Goal: Task Accomplishment & Management: Use online tool/utility

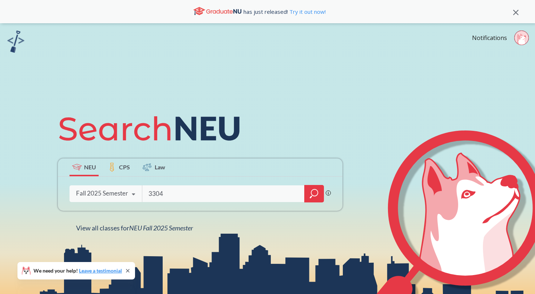
type input "3304"
click at [311, 196] on icon "magnifying glass" at bounding box center [311, 197] width 2 height 3
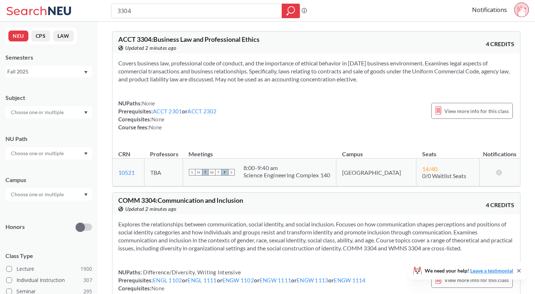
click at [367, 106] on div "NUPaths: None Prerequisites: ACCT 2301 or ACCT 2302 Corequisites: None Course f…" at bounding box center [316, 115] width 396 height 32
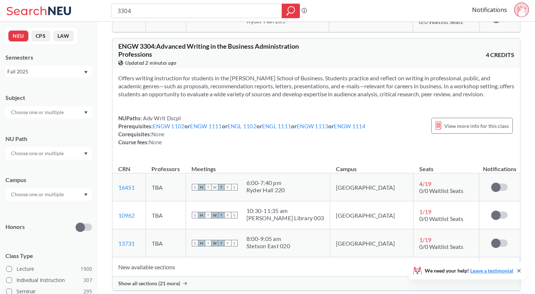
scroll to position [355, 0]
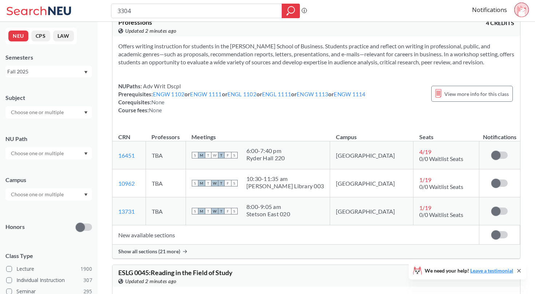
click at [156, 248] on div "Show all sections (21 more)" at bounding box center [316, 252] width 408 height 14
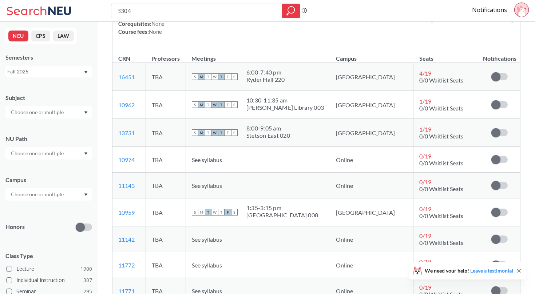
scroll to position [441, 0]
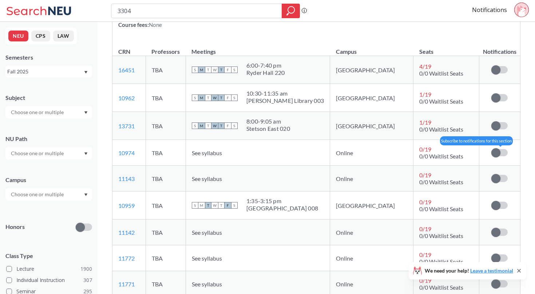
click at [494, 151] on span at bounding box center [495, 152] width 9 height 9
click at [491, 149] on input "checkbox" at bounding box center [491, 149] width 0 height 0
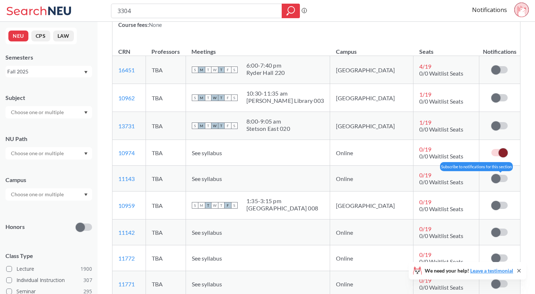
click at [491, 178] on span at bounding box center [495, 178] width 9 height 9
click at [491, 175] on input "checkbox" at bounding box center [491, 175] width 0 height 0
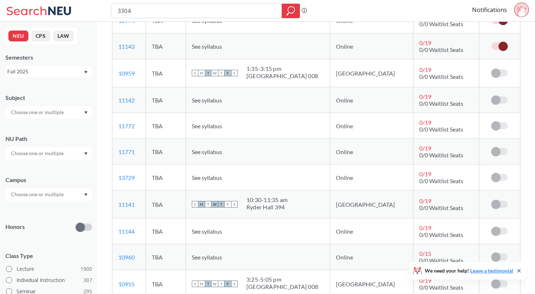
scroll to position [567, 0]
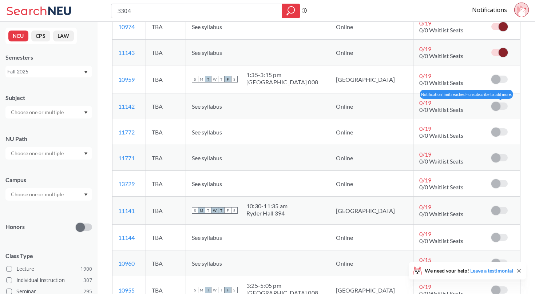
click at [498, 108] on span at bounding box center [495, 106] width 9 height 9
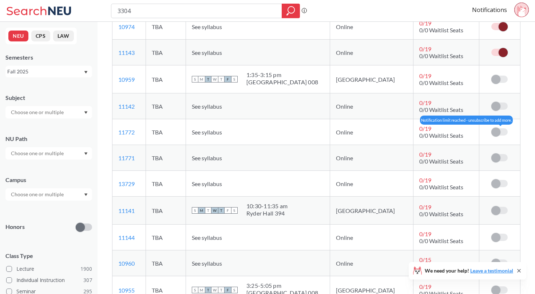
click at [499, 133] on span at bounding box center [495, 132] width 9 height 9
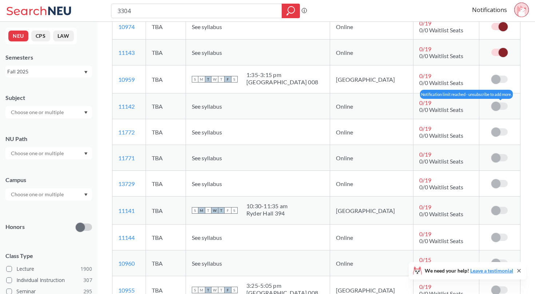
click at [499, 107] on span at bounding box center [495, 106] width 9 height 9
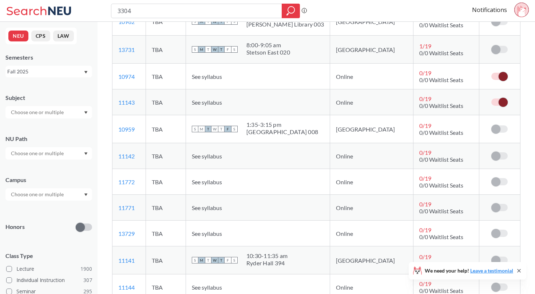
scroll to position [471, 0]
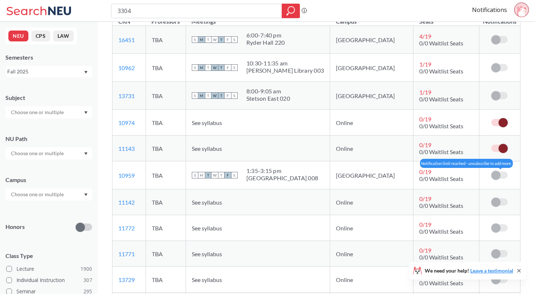
click at [496, 179] on span at bounding box center [495, 175] width 9 height 9
click at [500, 198] on td "Notification limit reached - unsubscribe to add more." at bounding box center [499, 203] width 41 height 26
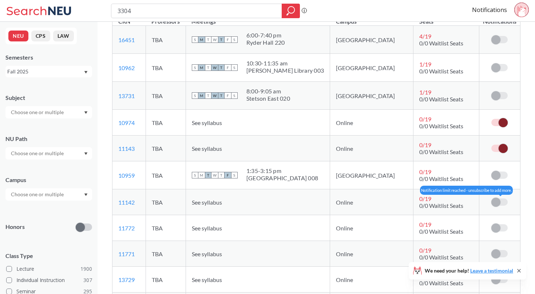
click at [498, 199] on span at bounding box center [495, 202] width 9 height 9
click at [504, 1] on div "3304 Phrase search guarantees the exact search appears in the results. Ex. If y…" at bounding box center [267, 11] width 535 height 22
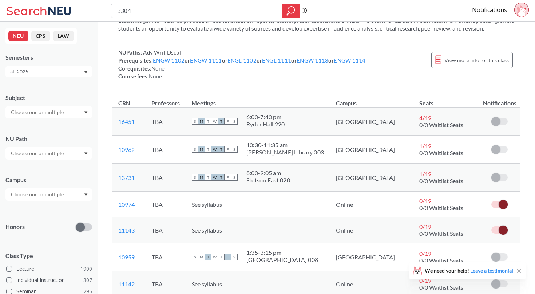
scroll to position [353, 0]
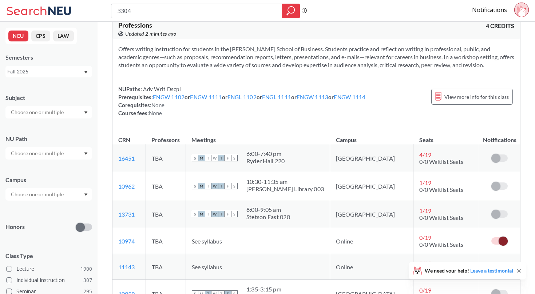
click at [512, 9] on div "Notifications" at bounding box center [503, 11] width 63 height 17
click at [519, 9] on icon at bounding box center [520, 10] width 6 height 11
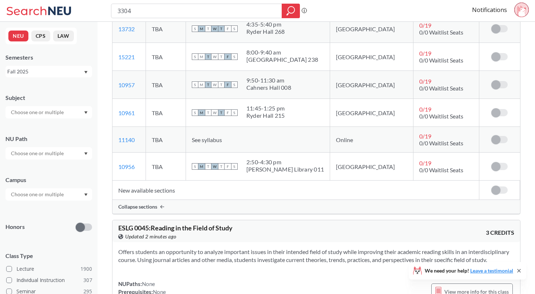
scroll to position [984, 0]
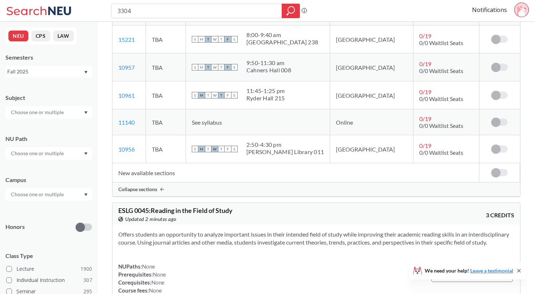
click at [351, 180] on td "New available sections" at bounding box center [295, 172] width 367 height 19
click at [351, 188] on div "Collapse sections" at bounding box center [316, 190] width 408 height 14
